Goal: Answer question/provide support

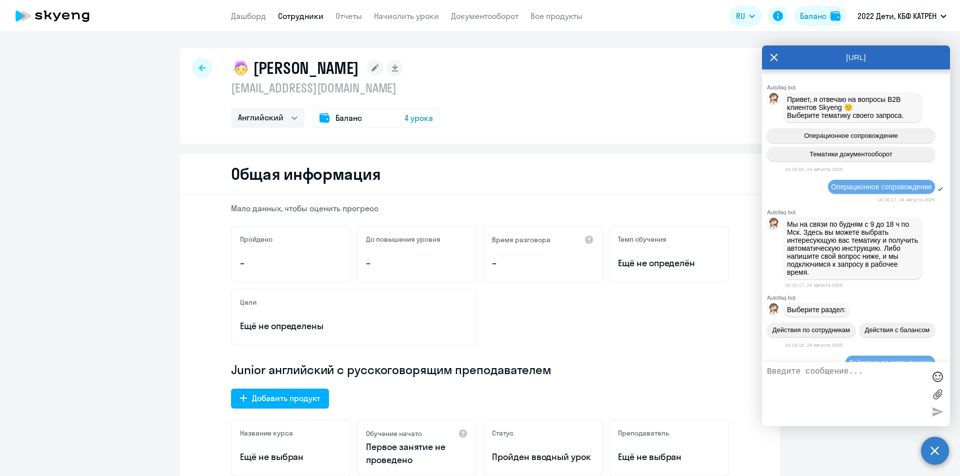
select select "english"
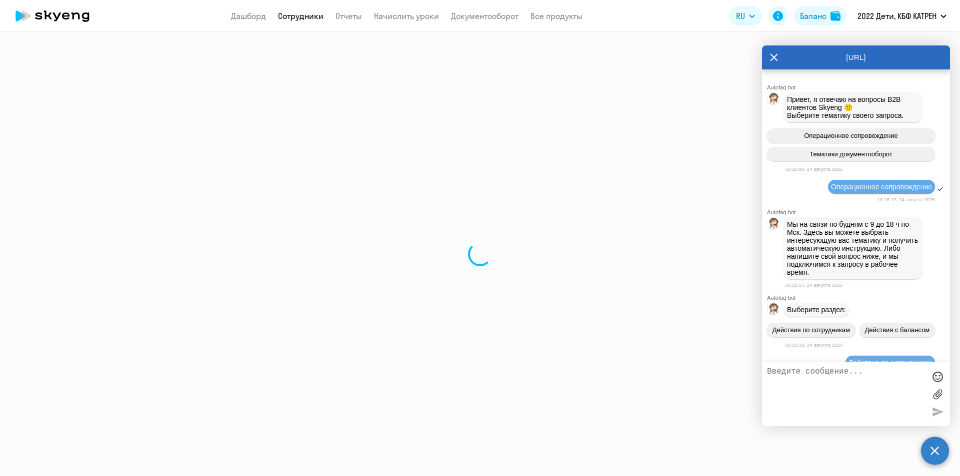
scroll to position [15436, 0]
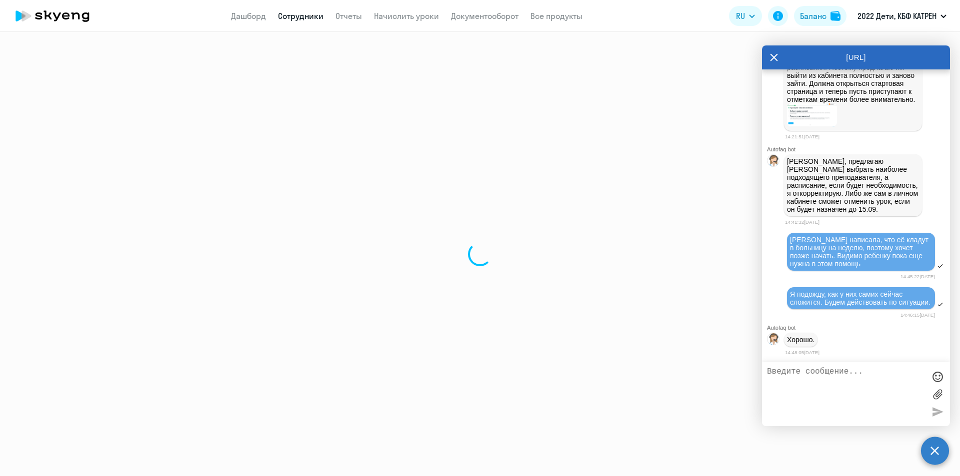
select select "30"
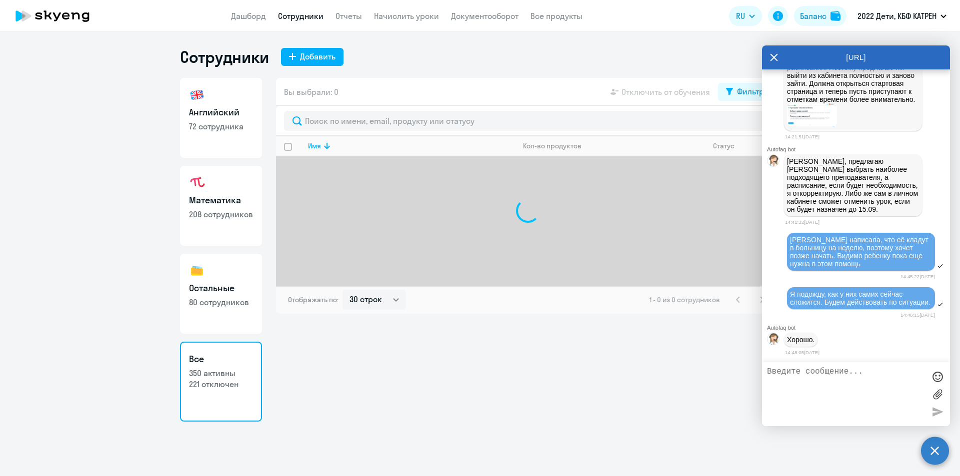
select select "30"
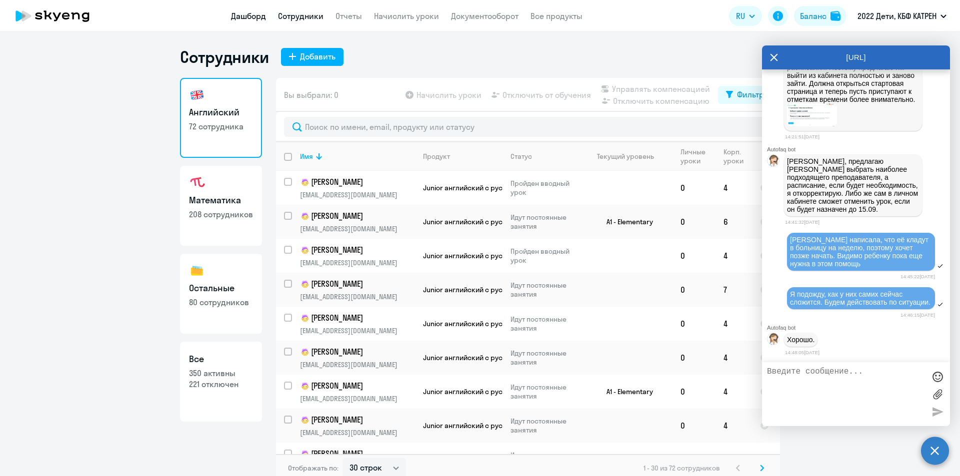
click at [250, 19] on link "Дашборд" at bounding box center [248, 16] width 35 height 10
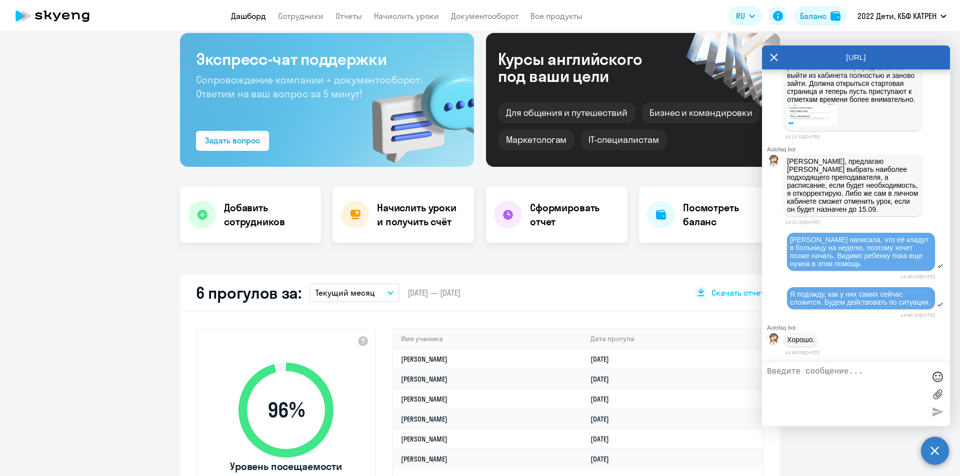
scroll to position [100, 0]
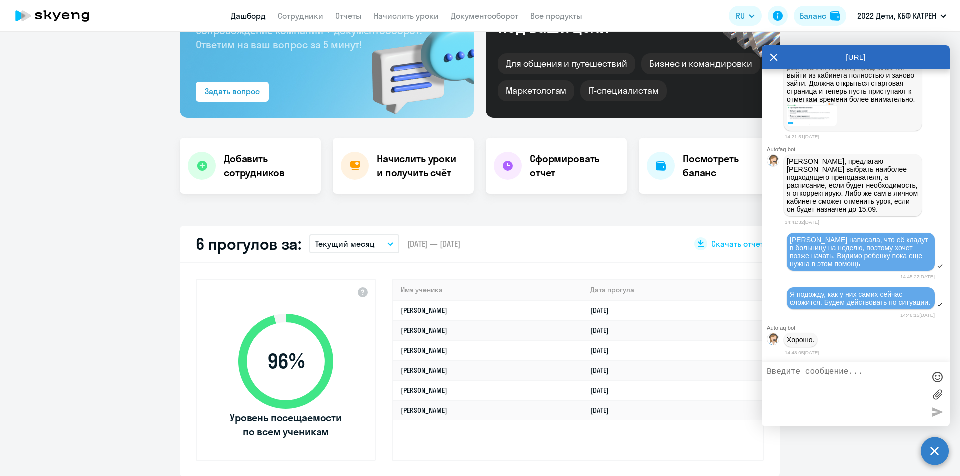
select select "30"
click at [295, 16] on link "Сотрудники" at bounding box center [300, 16] width 45 height 10
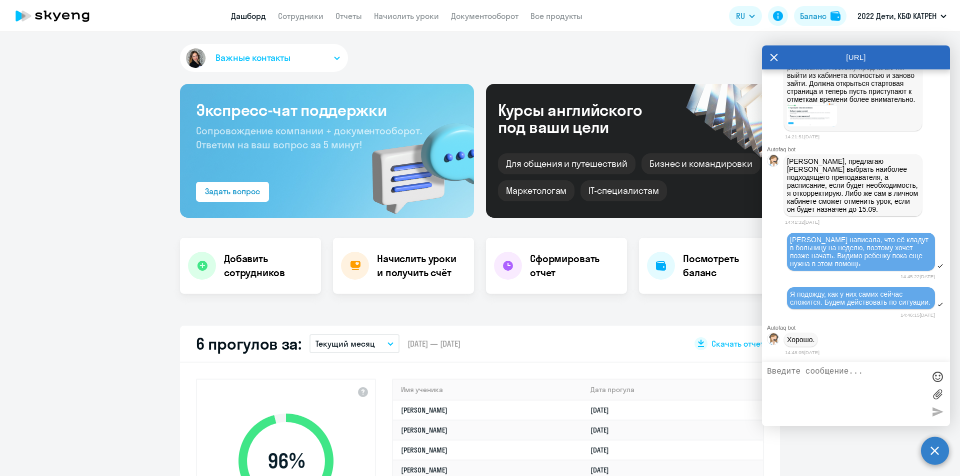
select select "30"
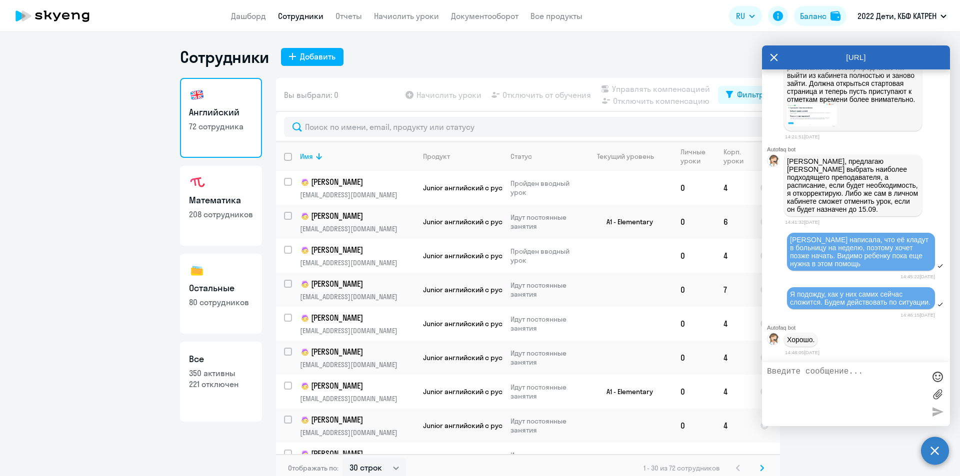
click at [228, 384] on p "221 отключен" at bounding box center [221, 384] width 64 height 11
select select "30"
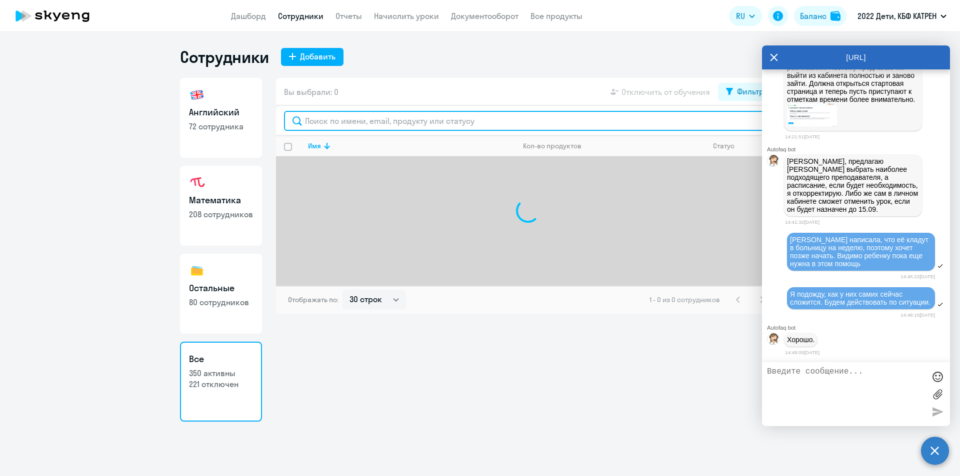
click at [345, 116] on input "text" at bounding box center [528, 121] width 488 height 20
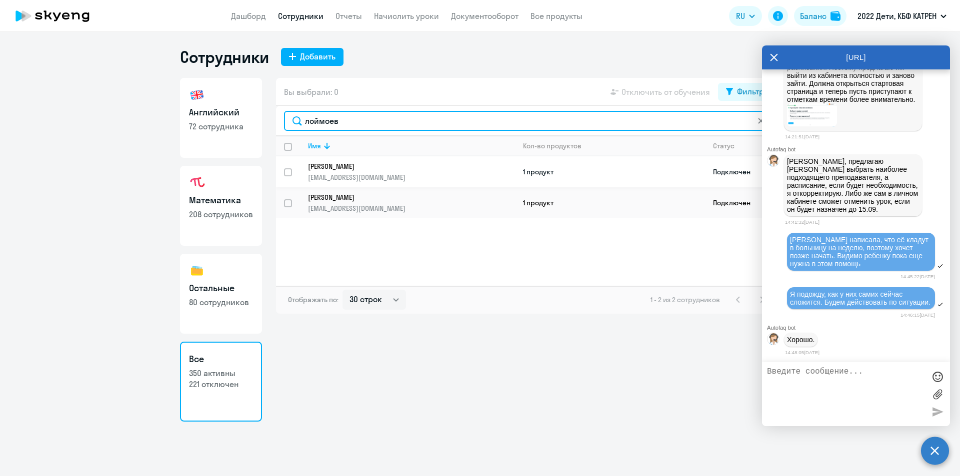
type input "лоймоев"
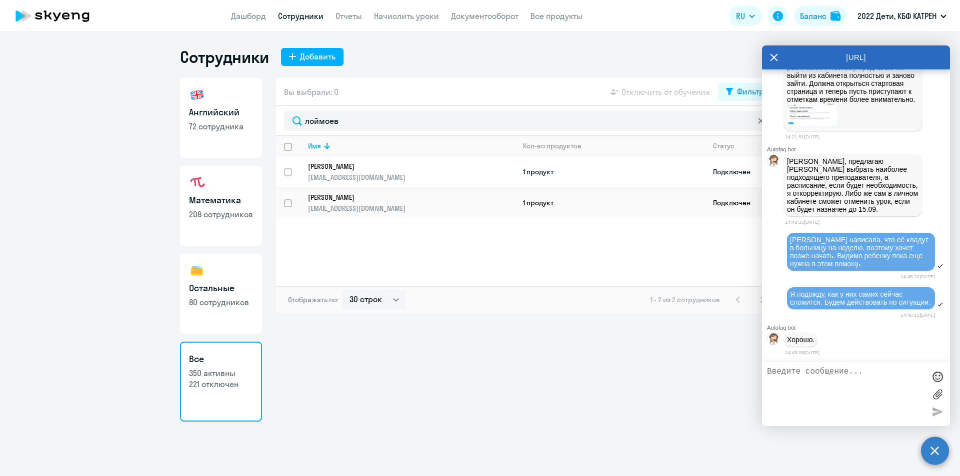
click at [381, 166] on p "Лоймоева Эмилия Александровна" at bounding box center [404, 166] width 193 height 9
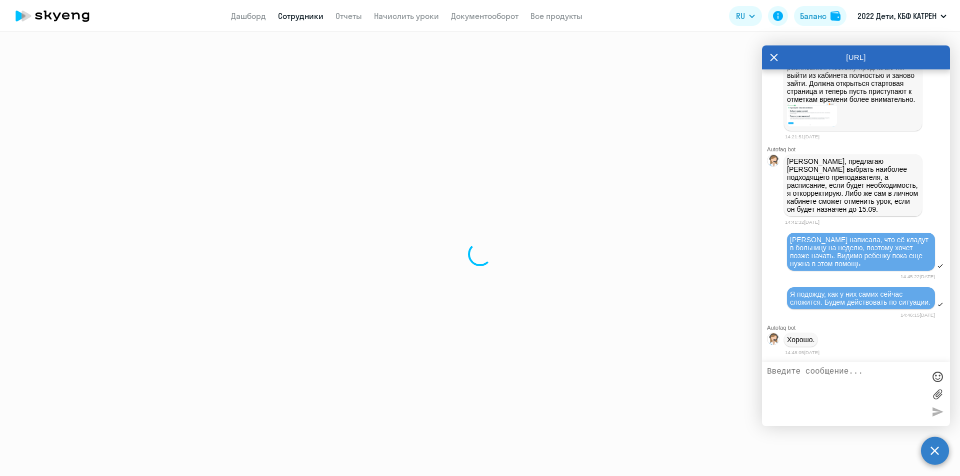
select select "others"
select select "30"
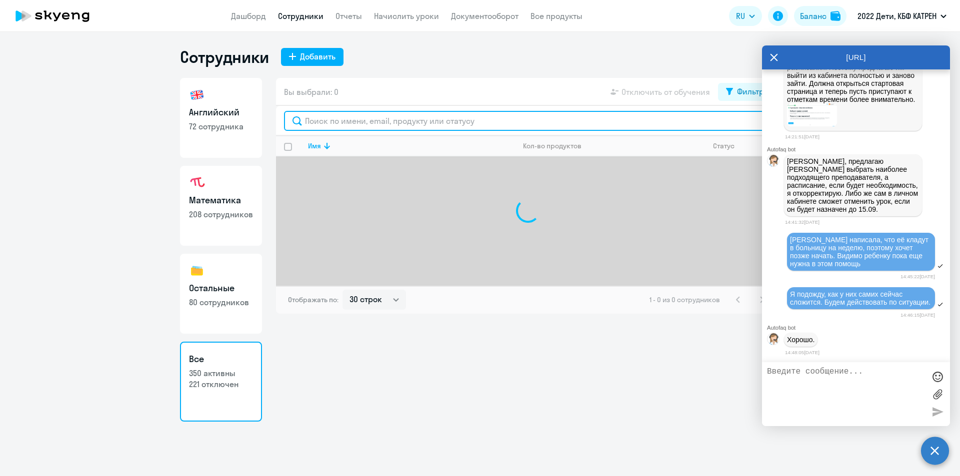
click at [339, 125] on input "text" at bounding box center [528, 121] width 488 height 20
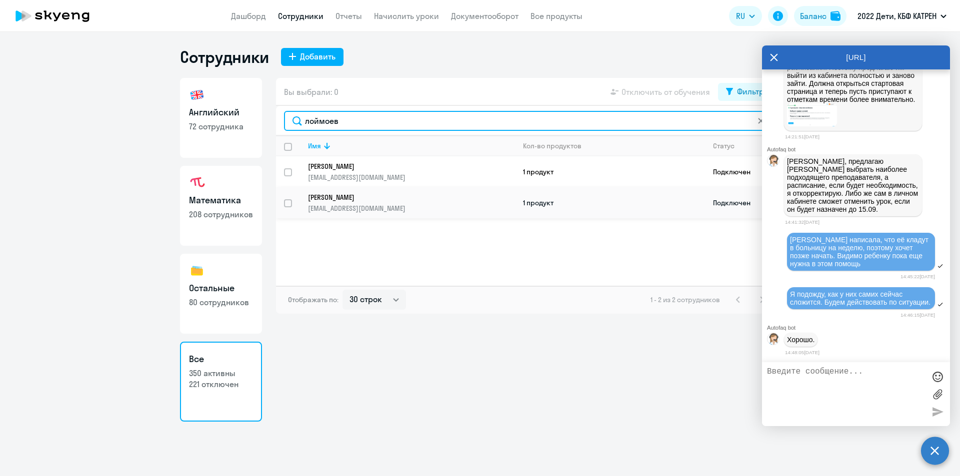
type input "лоймоев"
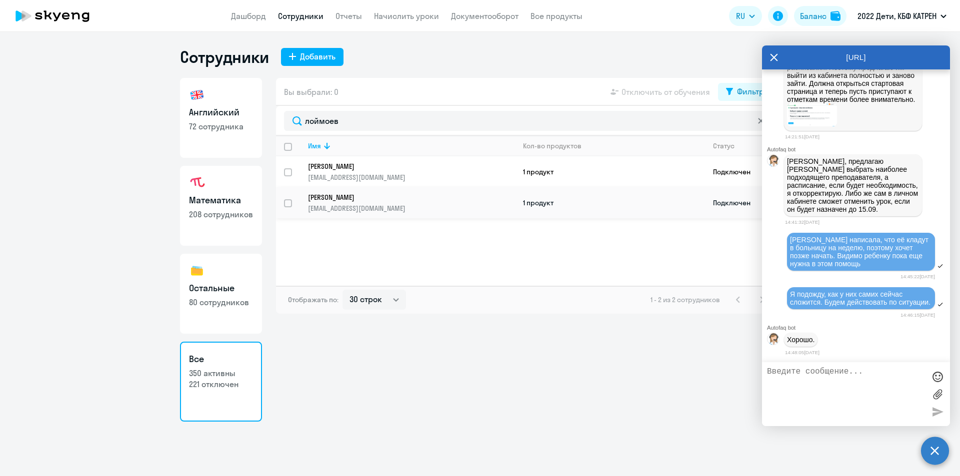
click at [392, 199] on p "Лоймоев Михаил Александрович" at bounding box center [404, 197] width 193 height 9
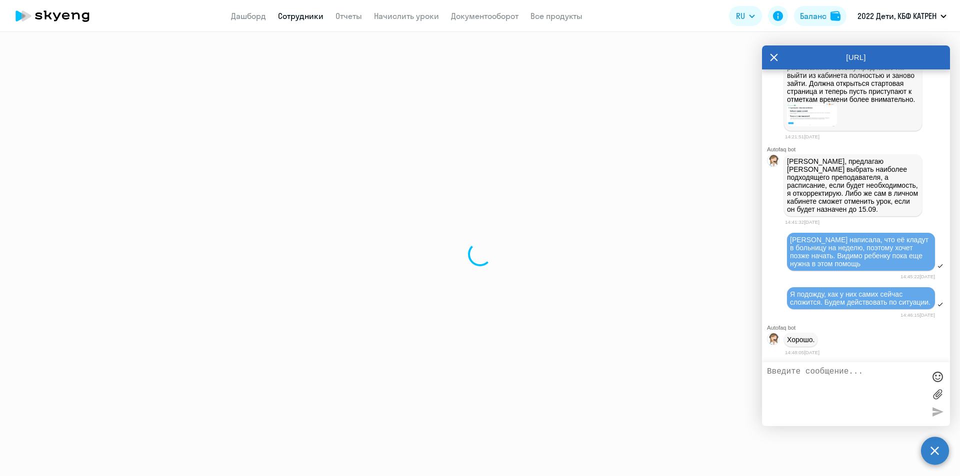
select select "math"
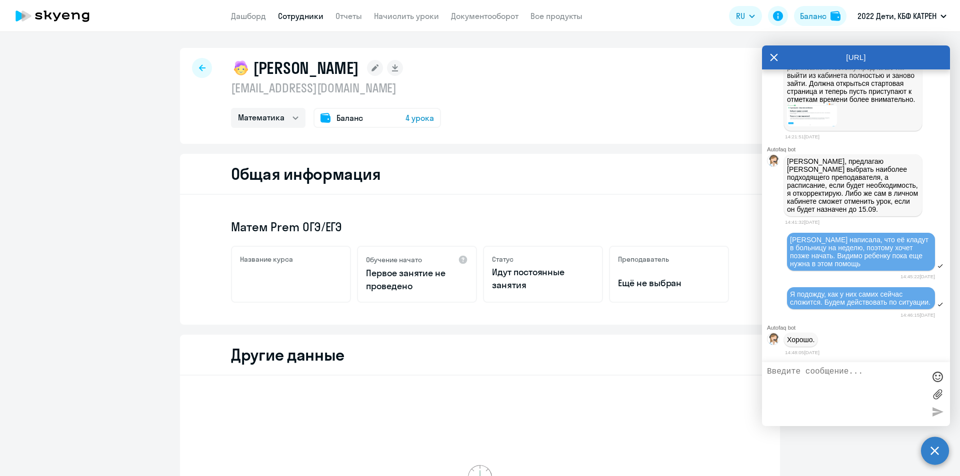
click at [834, 372] on textarea at bounding box center [846, 394] width 158 height 54
drag, startPoint x: 867, startPoint y: 374, endPoint x: 860, endPoint y: 373, distance: 6.7
click at [860, 373] on textarea "3680398 Кожевников РОдион" at bounding box center [846, 394] width 158 height 54
click at [863, 374] on textarea "3680398 Кожевников РОдион" at bounding box center [846, 394] width 158 height 54
click at [864, 373] on textarea "3680398 Кожевников РОдион" at bounding box center [846, 394] width 158 height 54
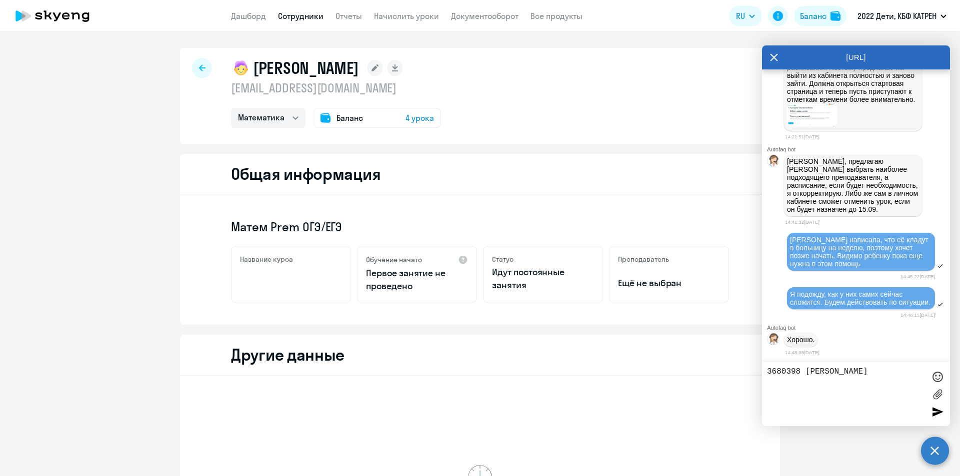
click at [894, 370] on textarea "3680398 Кожевников Родион" at bounding box center [846, 394] width 158 height 54
paste textarea "Воскресенье, понедельник с 18 до 21. Спасибо большое! Родиону нужен мужчина сре…"
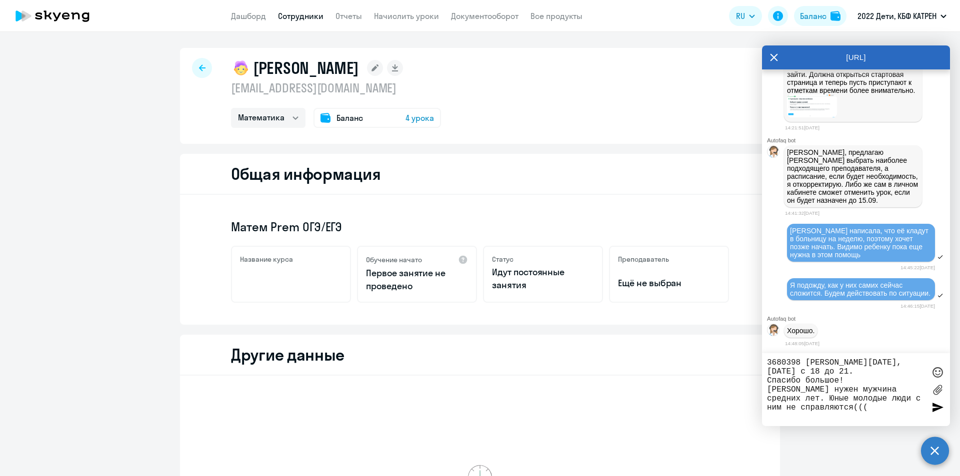
click at [768, 372] on textarea "3680398 Кожевников Родион Воскресенье, понедельник с 18 до 21. Спасибо большое!…" at bounding box center [846, 389] width 158 height 63
click at [772, 373] on textarea "3680398 Кожевников Родион ТОже просят Воскресенье, понедельник с 18 до 21. Спас…" at bounding box center [846, 389] width 158 height 63
click at [824, 370] on textarea "3680398 Кожевников Родион Тоже просят Воскресенье, понедельник с 18 до 21. Спас…" at bounding box center [846, 389] width 158 height 63
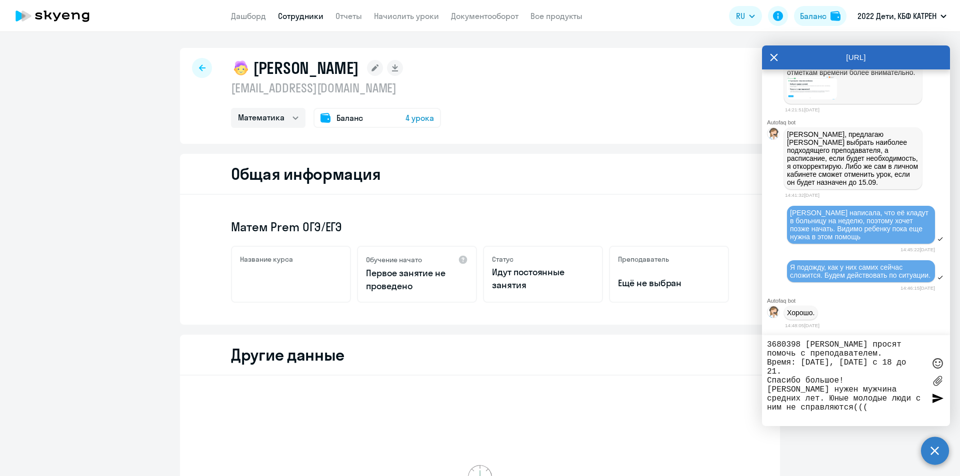
drag, startPoint x: 846, startPoint y: 387, endPoint x: 767, endPoint y: 391, distance: 79.6
click at [767, 391] on textarea "3680398 Кожевников Родион Тоже просят помочь с преподавателем. Время: Воскресен…" at bounding box center [846, 380] width 158 height 81
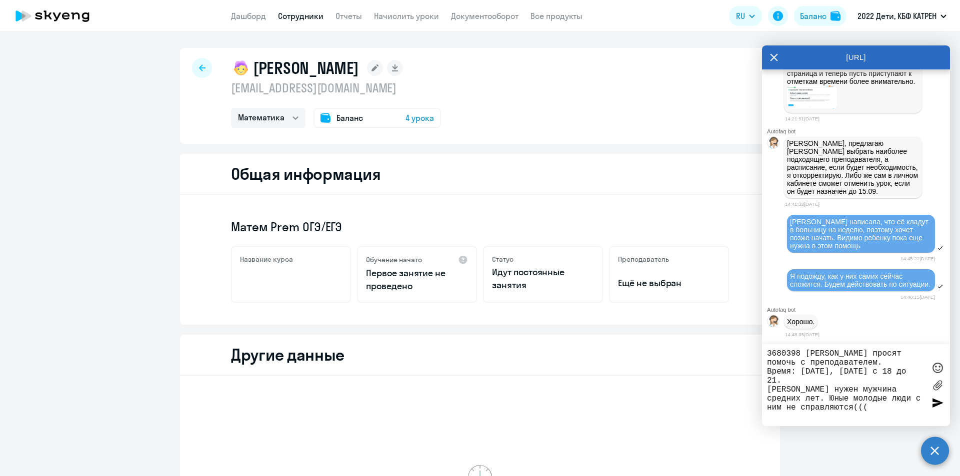
click at [836, 417] on textarea "3680398 Кожевников Родион Тоже просят помочь с преподавателем. Время: Воскресен…" at bounding box center [846, 385] width 158 height 72
click at [768, 400] on textarea "3680398 Кожевников Родион Тоже просят помочь с преподавателем. Время: Воскресен…" at bounding box center [846, 385] width 158 height 72
click at [836, 416] on textarea "3680398 Кожевников Родион Тоже просят помочь с преподавателем. Время: Воскресен…" at bounding box center [846, 385] width 158 height 72
click at [843, 418] on textarea "3680398 Кожевников Родион Тоже просят помочь с преподавателем. Время: Воскресен…" at bounding box center [846, 385] width 158 height 72
click at [869, 416] on textarea "3680398 Кожевников Родион Тоже просят помочь с преподавателем. Время: Воскресен…" at bounding box center [846, 385] width 158 height 72
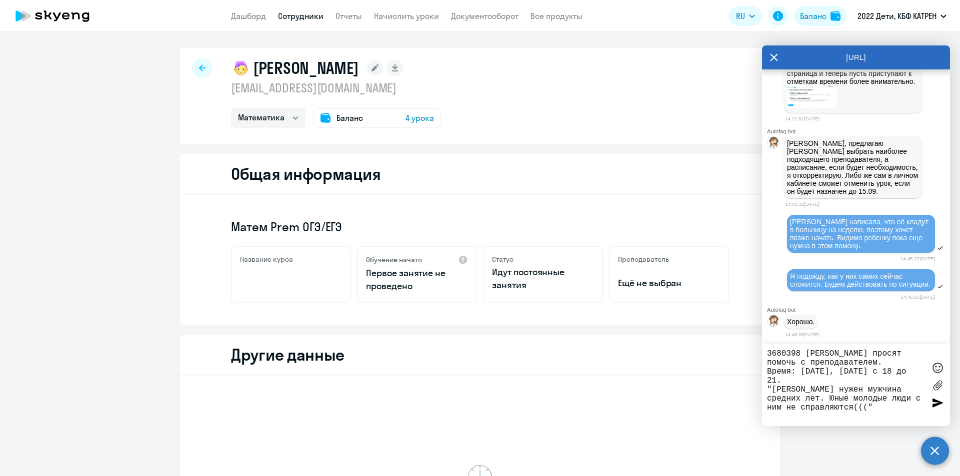
click at [846, 373] on textarea "3680398 Кожевников Родион Тоже просят помочь с преподавателем. Время: Воскресен…" at bounding box center [846, 385] width 158 height 72
click at [841, 370] on textarea "3680398 Кожевников Родион Тоже просят помочь с преподавателем. Время: Воскресен…" at bounding box center [846, 385] width 158 height 72
click at [767, 352] on textarea "3680398 Кожевников Родион Тоже просят помочь с преподавателем. Время: Воскресен…" at bounding box center [846, 385] width 158 height 72
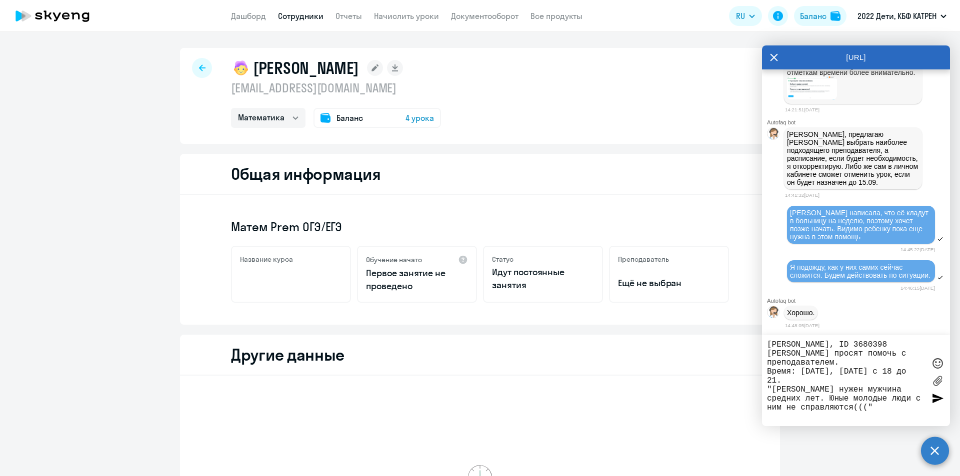
click at [802, 353] on textarea "Таня, ID 3680398 Кожевников Родион Тоже просят помочь с преподавателем. Время: …" at bounding box center [846, 380] width 158 height 81
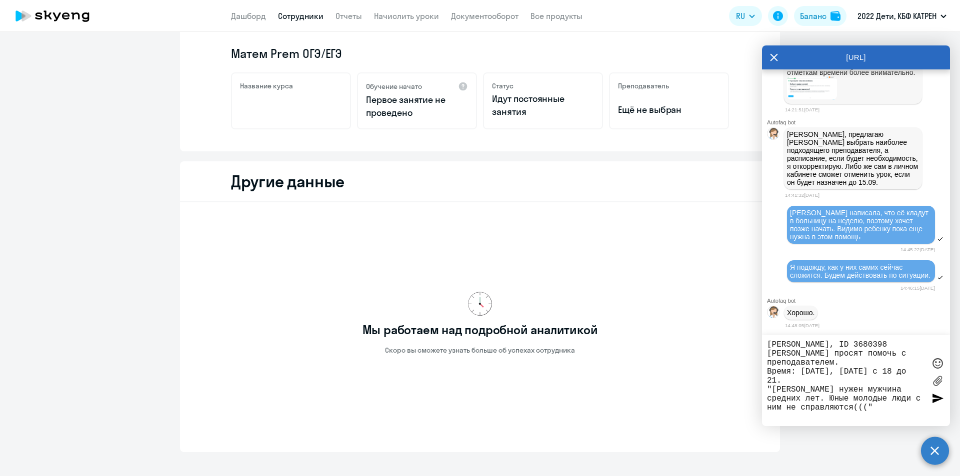
scroll to position [200, 0]
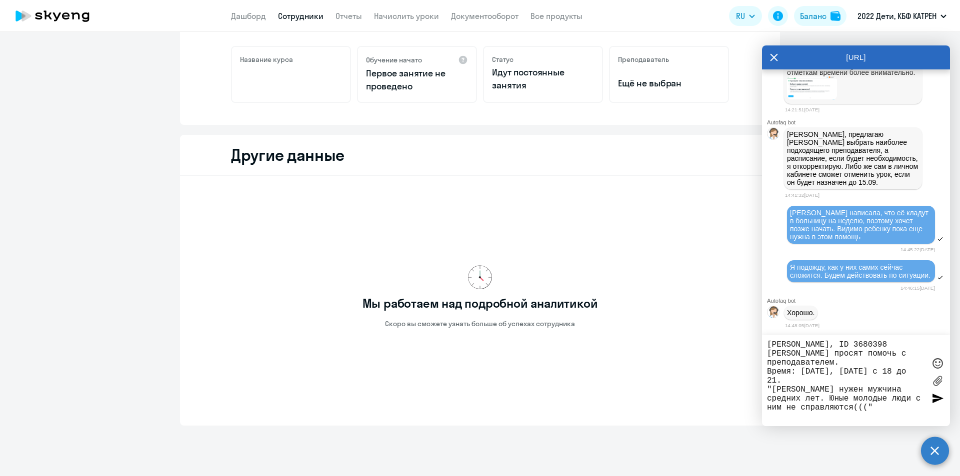
click at [853, 418] on textarea "Таня, ID 3680398 Кожевников Родион Тоже просят помочь с преподавателем. Время: …" at bounding box center [846, 380] width 158 height 81
type textarea "Таня, ID 3680398 Кожевников Родион Тоже просят помочь с преподавателем. Время: …"
click at [934, 403] on div at bounding box center [937, 398] width 15 height 15
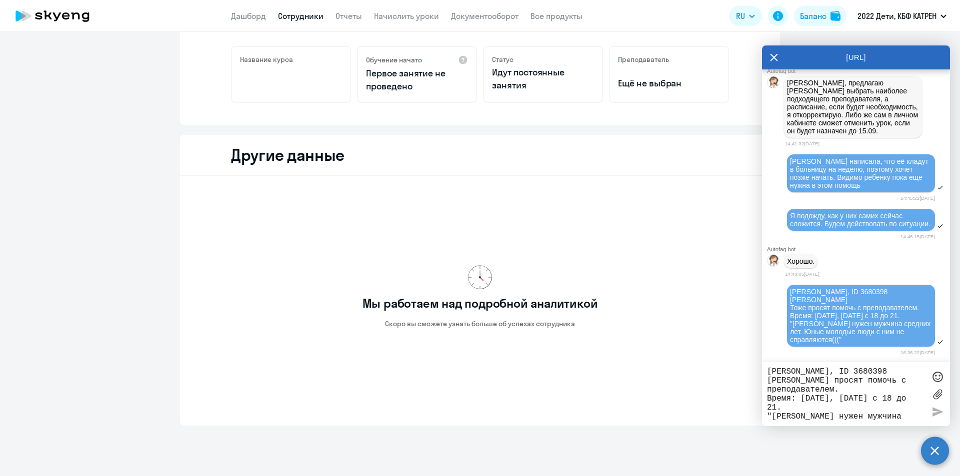
scroll to position [15515, 0]
click at [834, 384] on textarea "Таня, ID 3680398 Кожевников Родион Тоже просят помочь с преподавателем. Время: …" at bounding box center [846, 394] width 158 height 54
click at [869, 315] on div "Таня, ID 3680398 Кожевников Родион Тоже просят помочь с преподавателем. Время: …" at bounding box center [861, 316] width 142 height 56
click at [866, 371] on textarea "Таня, ID 3680398 Кожевников Родион Тоже просят помочь с преподавателем. Время: …" at bounding box center [846, 394] width 158 height 54
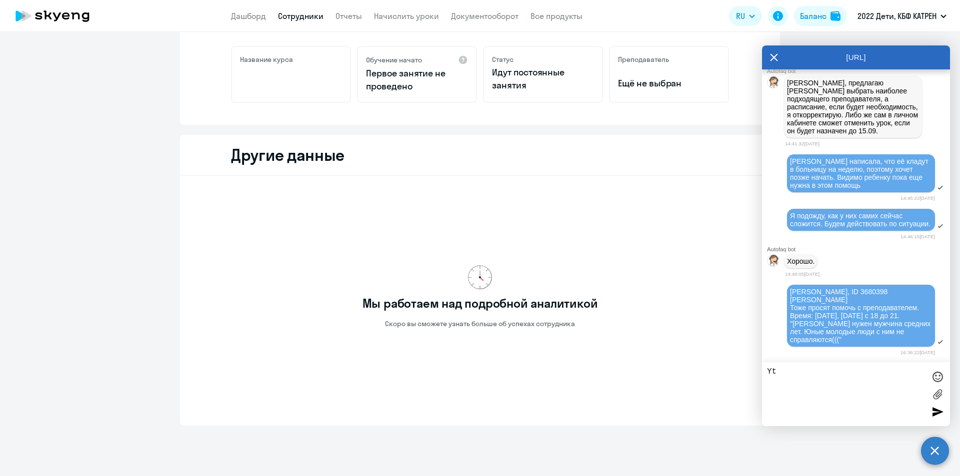
type textarea "Y"
type textarea "Не нашли преподавателя с таким временем.."
click at [937, 413] on div at bounding box center [937, 411] width 15 height 15
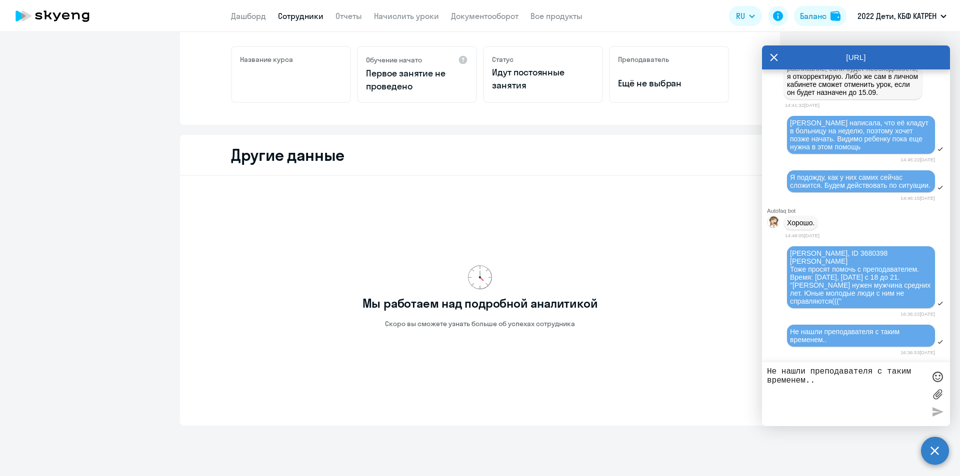
click at [875, 407] on textarea "Не нашли преподавателя с таким временем.." at bounding box center [846, 394] width 158 height 54
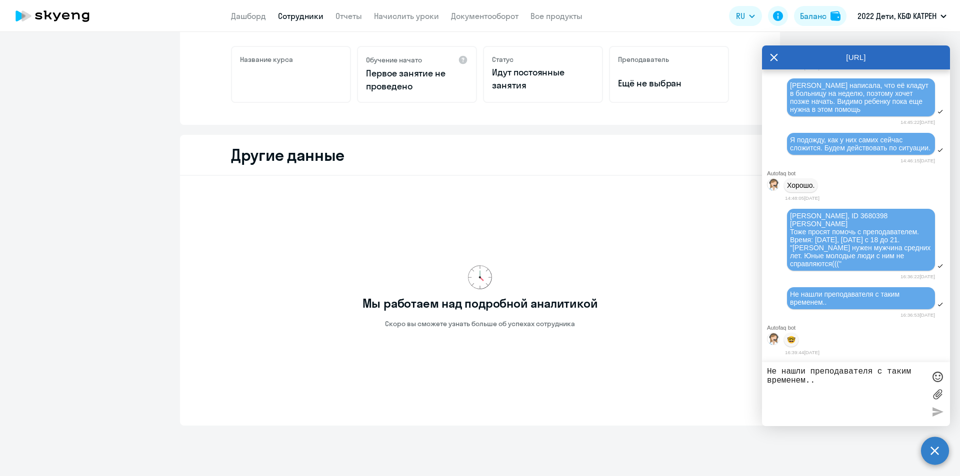
scroll to position [15592, 0]
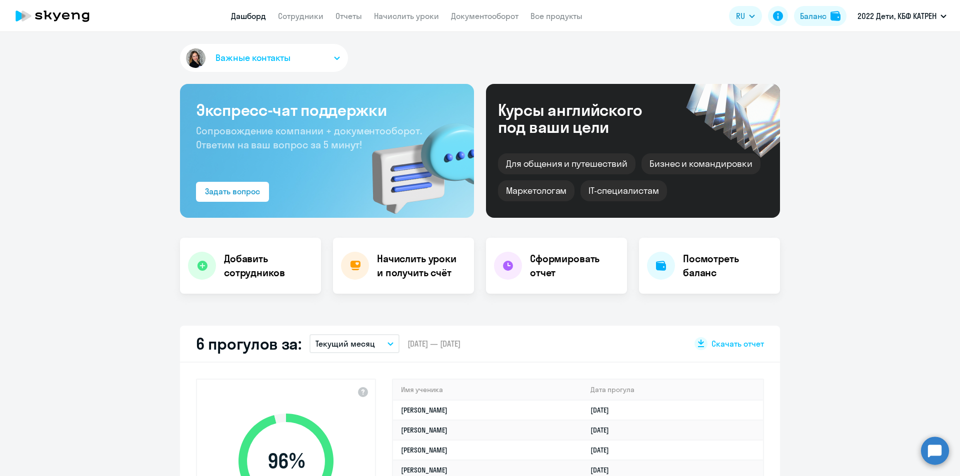
click at [933, 458] on circle at bounding box center [935, 451] width 28 height 28
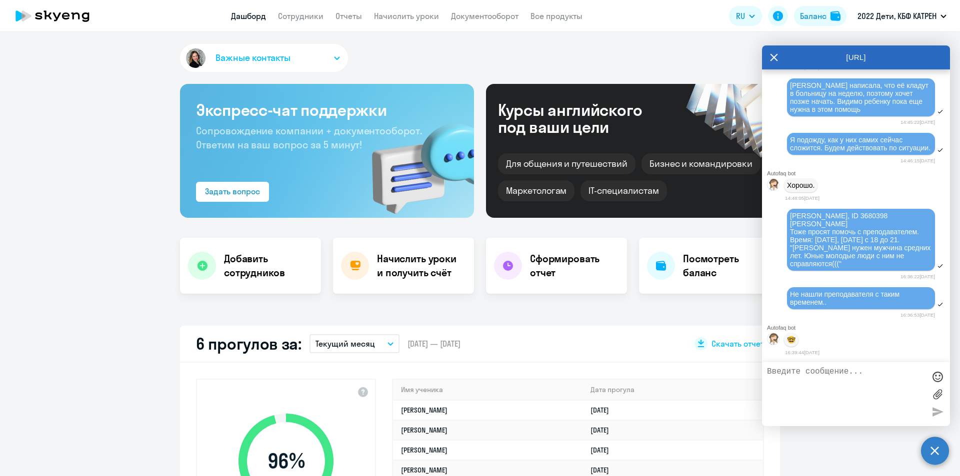
select select "30"
click at [822, 373] on textarea at bounding box center [846, 394] width 158 height 54
click at [823, 374] on textarea at bounding box center [846, 394] width 158 height 54
click at [798, 374] on textarea at bounding box center [846, 394] width 158 height 54
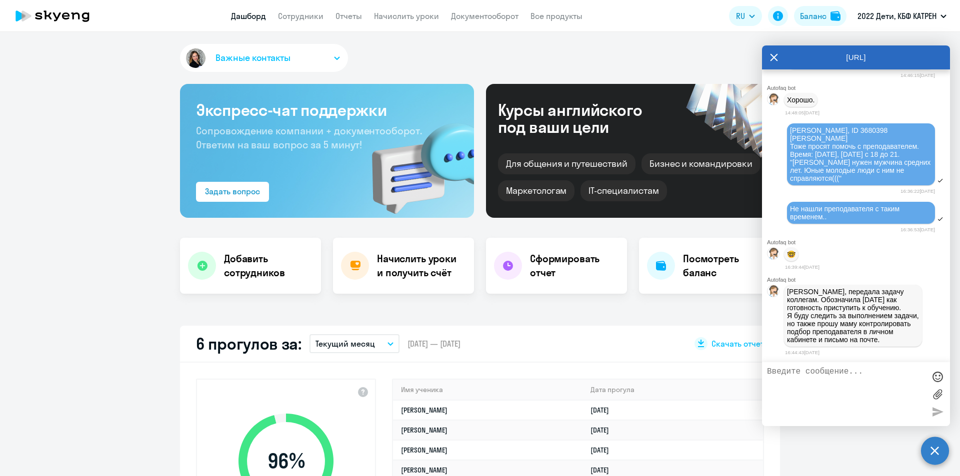
scroll to position [15686, 0]
click at [838, 377] on textarea at bounding box center [846, 394] width 158 height 54
click at [838, 373] on textarea at bounding box center [846, 394] width 158 height 54
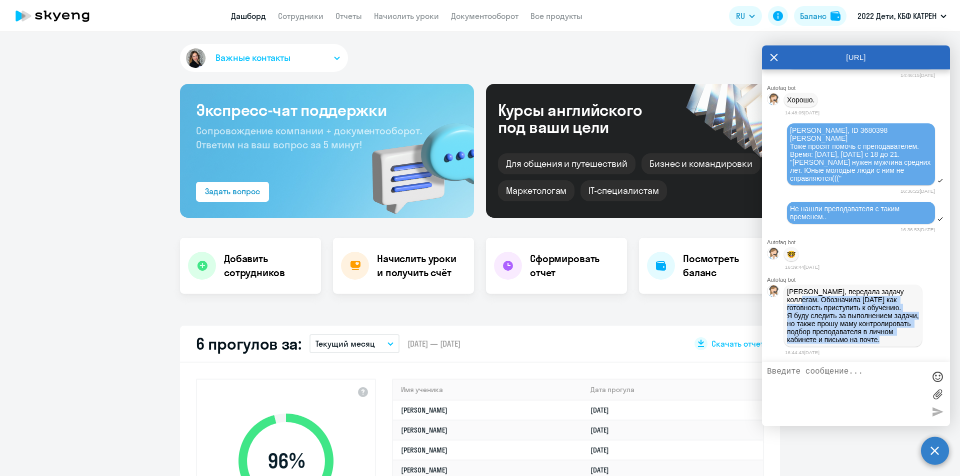
drag, startPoint x: 789, startPoint y: 293, endPoint x: 848, endPoint y: 338, distance: 74.3
click at [848, 338] on p "[PERSON_NAME], передала задачу коллегам. Обозначила [DATE] как готовность прист…" at bounding box center [853, 316] width 132 height 56
copy p "Обозначила [DATE] как готовность приступить к обучению. Я буду следить за выпол…"
click at [870, 344] on div "[PERSON_NAME], передала задачу коллегам. Обозначила [DATE] как готовность прист…" at bounding box center [853, 316] width 138 height 62
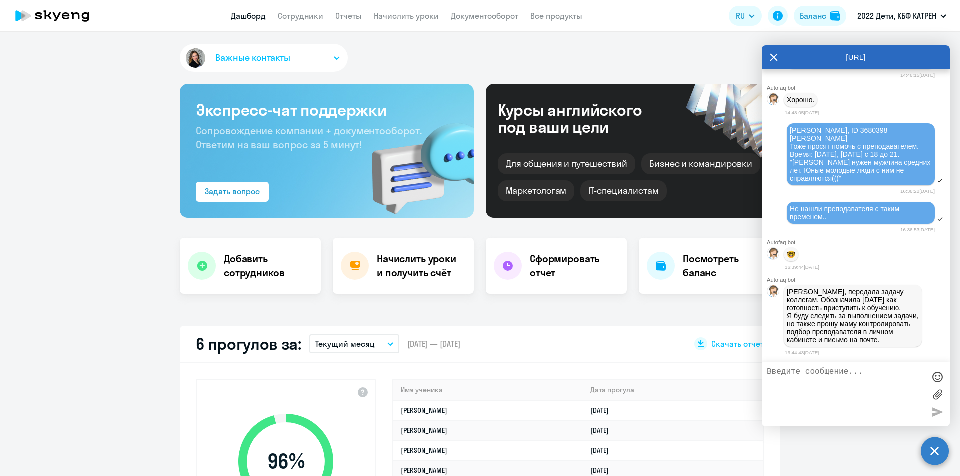
click at [859, 381] on textarea at bounding box center [846, 394] width 158 height 54
drag, startPoint x: 819, startPoint y: 392, endPoint x: 824, endPoint y: 393, distance: 5.2
click at [824, 393] on textarea "Благодарю! Я не смогу [DATE] больше отвечать. ВЕрнусь за" at bounding box center [846, 394] width 158 height 54
click at [877, 388] on textarea "Благодарю! Я не смогу [DATE] больше отвечать. Вернусь за" at bounding box center [846, 394] width 158 height 54
click at [852, 391] on textarea "Благодарю! Я не смогу [DATE] больше отвечать. Вернусь [DATE]" at bounding box center [846, 394] width 158 height 54
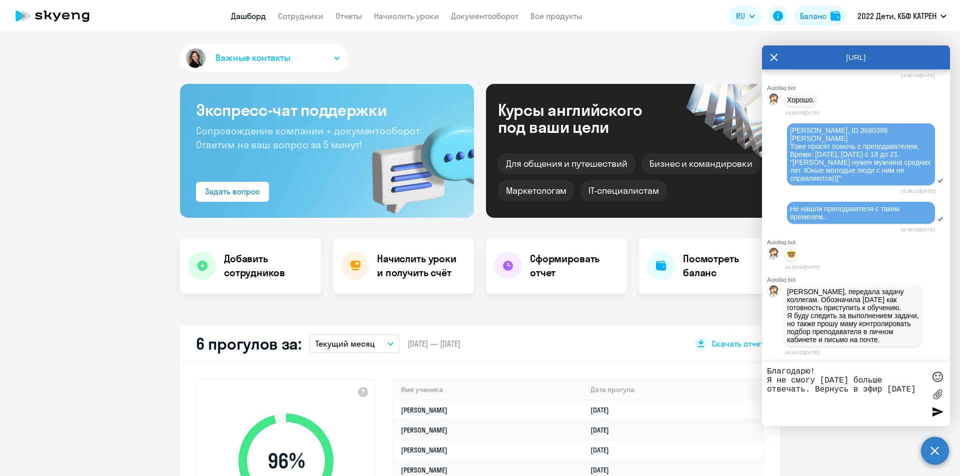
click at [888, 379] on textarea "Благодарю! Я не смогу [DATE] больше отвечать. Вернусь в эфир [DATE]" at bounding box center [846, 394] width 158 height 54
drag, startPoint x: 857, startPoint y: 379, endPoint x: 862, endPoint y: 378, distance: 5.6
click at [857, 378] on textarea "Благодарю! Я не смогу [DATE] больше отвечать. Вернусь в эфир [DATE]" at bounding box center [846, 394] width 158 height 54
drag, startPoint x: 882, startPoint y: 378, endPoint x: 857, endPoint y: 377, distance: 24.5
click at [857, 377] on textarea "Благодарю! Я не смогу [DATE] здась больше отвечать. Вернусь в эфир [DATE]" at bounding box center [846, 394] width 158 height 54
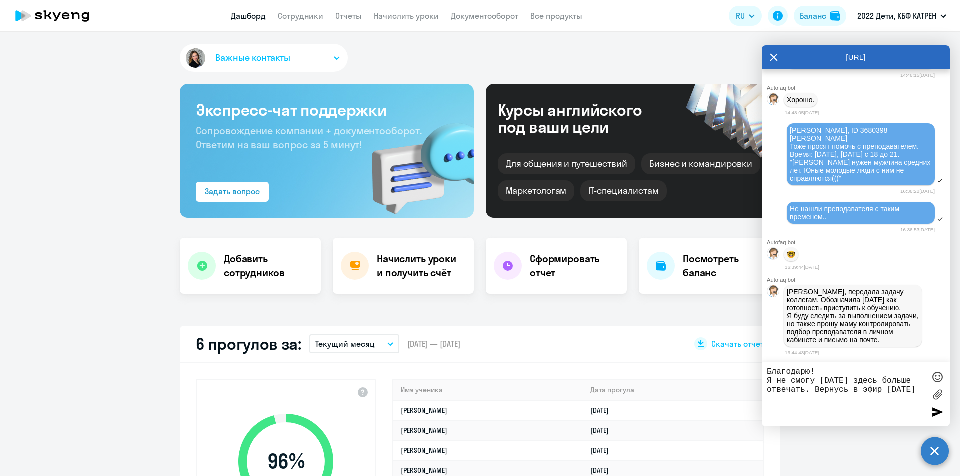
drag, startPoint x: 767, startPoint y: 390, endPoint x: 806, endPoint y: 392, distance: 39.6
click at [806, 392] on textarea "Благодарю! Я не смогу [DATE] здесь больше отвечать. Вернусь в эфир [DATE]" at bounding box center [846, 394] width 158 height 54
click at [805, 399] on textarea "Благодарю! Я не смогу [DATE] здесь больше присутствовать. Вернусь в эфир [DATE]" at bounding box center [846, 394] width 158 height 54
click at [937, 376] on div at bounding box center [937, 376] width 15 height 15
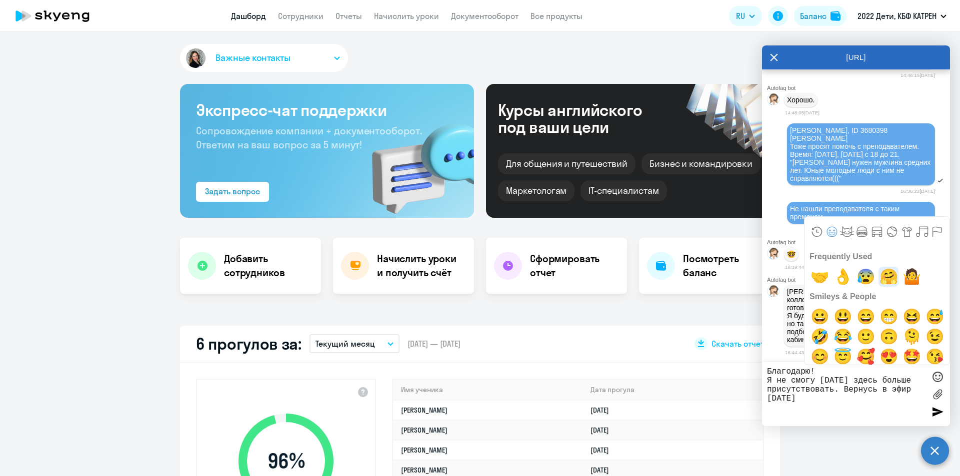
click at [885, 278] on span "🤗" at bounding box center [888, 277] width 23 height 20
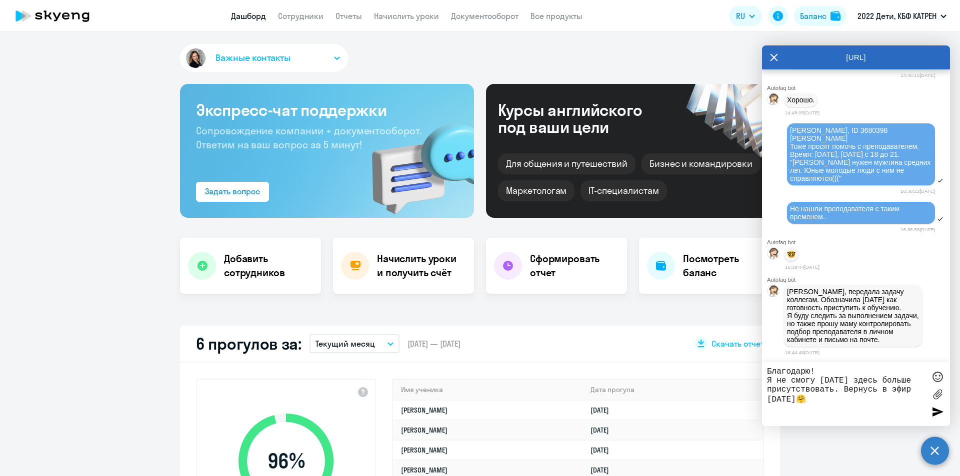
click at [843, 407] on textarea "Благодарю! Я не смогу [DATE] здесь больше присутствовать. Вернусь в эфир [DATE]🤗" at bounding box center [846, 394] width 158 height 54
click at [820, 404] on textarea "Благодарю! Я не смогу [DATE] здесь больше присутствовать. Вернусь в эфир [DATE]🤗" at bounding box center [846, 394] width 158 height 54
click at [941, 381] on div at bounding box center [937, 376] width 15 height 15
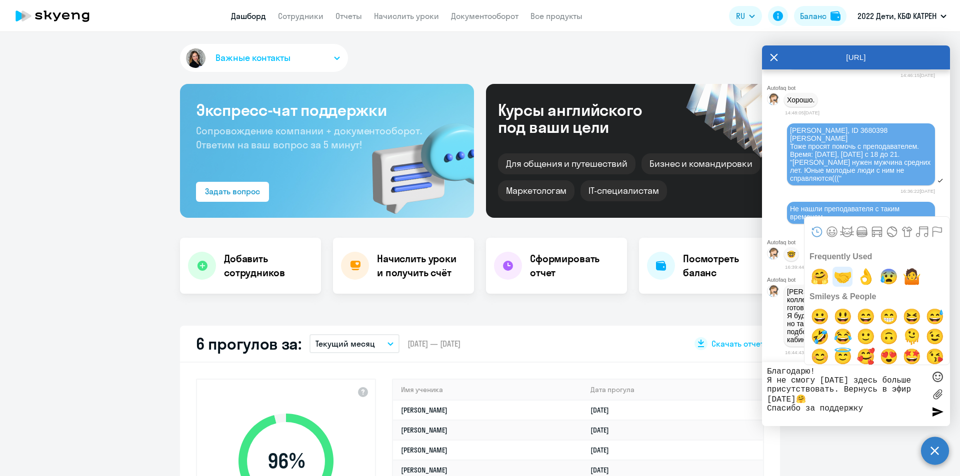
click at [843, 274] on span "🤝" at bounding box center [842, 277] width 23 height 20
type textarea "Благодарю! Я не смогу [DATE] здесь больше присутствовать. Вернусь в эфир [DATE]…"
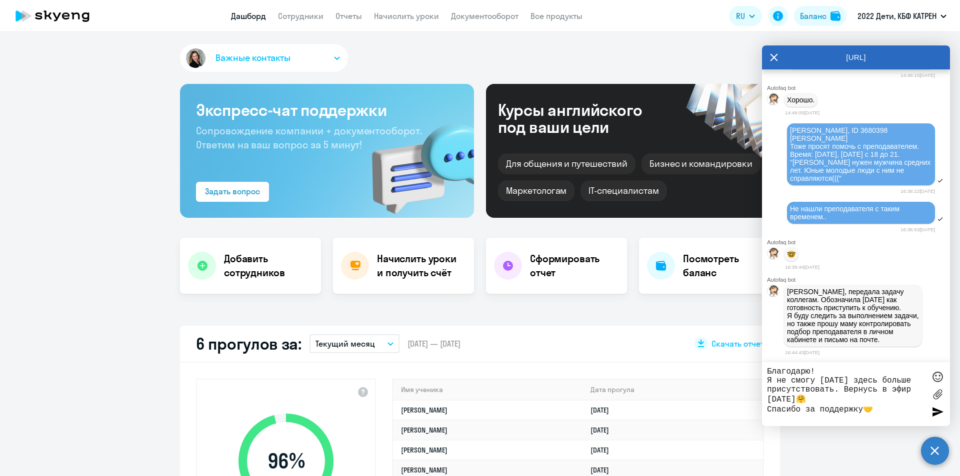
click at [938, 411] on div at bounding box center [937, 411] width 15 height 15
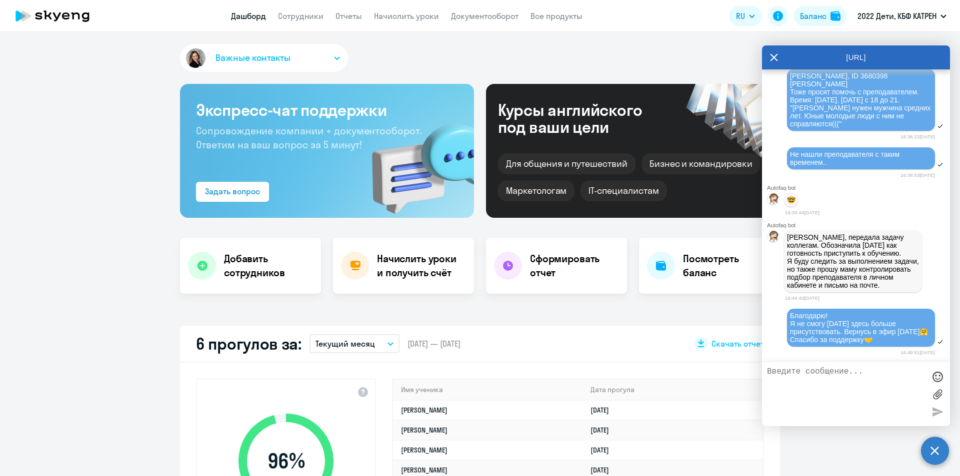
scroll to position [15751, 0]
click at [811, 383] on textarea at bounding box center [846, 394] width 158 height 54
type textarea "Маме информацию передала"
click at [934, 409] on div at bounding box center [937, 411] width 15 height 15
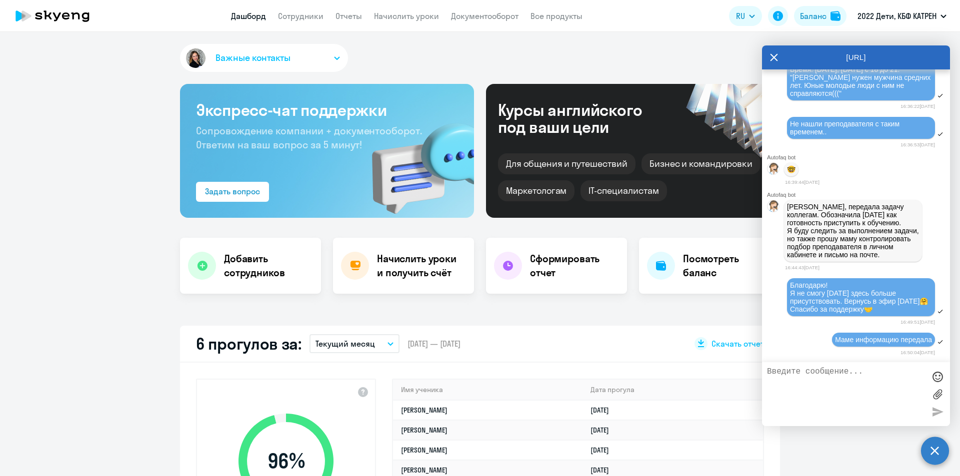
scroll to position [15782, 0]
